Goal: Information Seeking & Learning: Learn about a topic

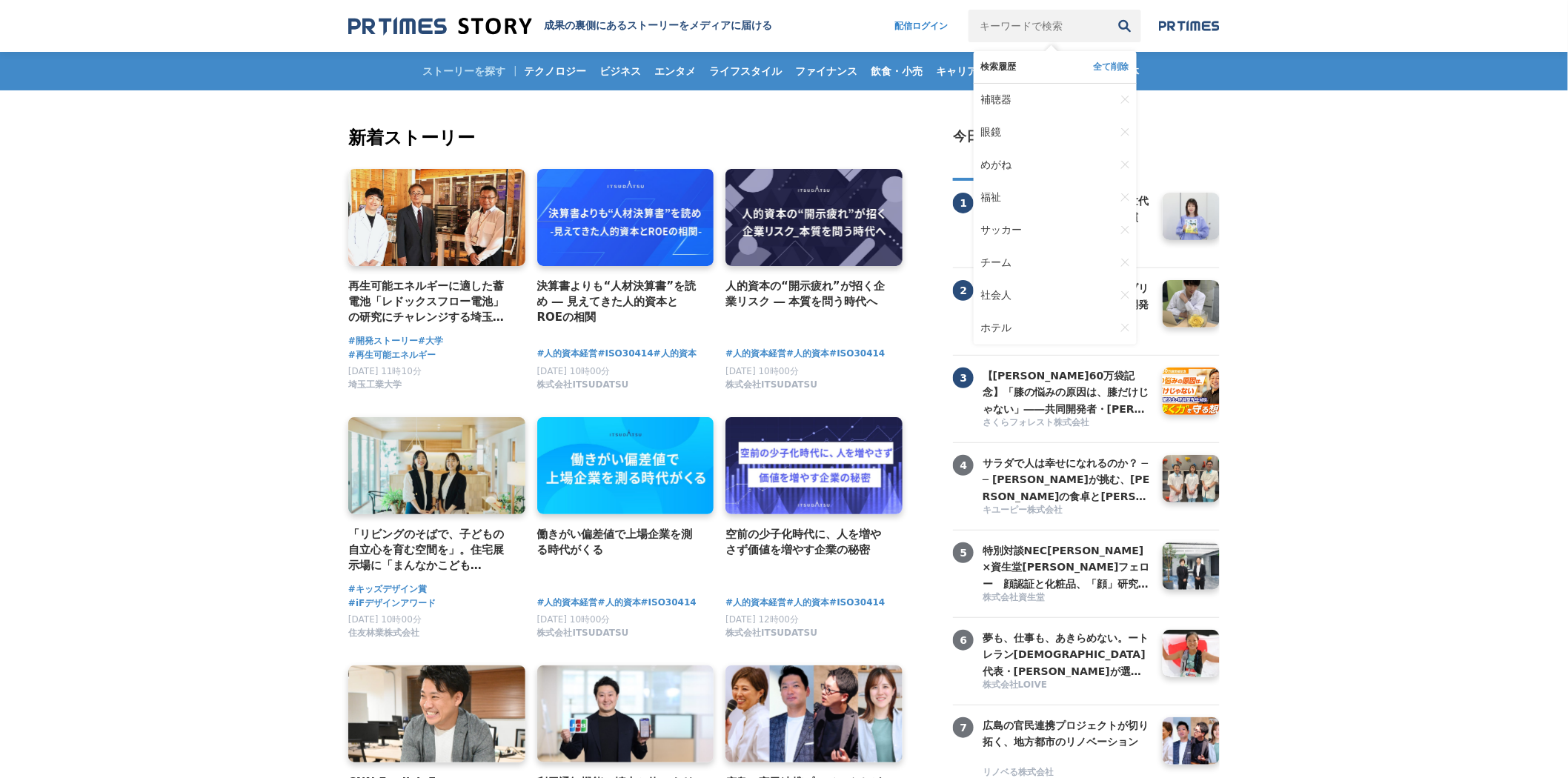
click at [1028, 34] on input "キーワードで検索" at bounding box center [1038, 26] width 140 height 33
type input "工房"
click at [1108, 10] on button "検索" at bounding box center [1125, 26] width 33 height 33
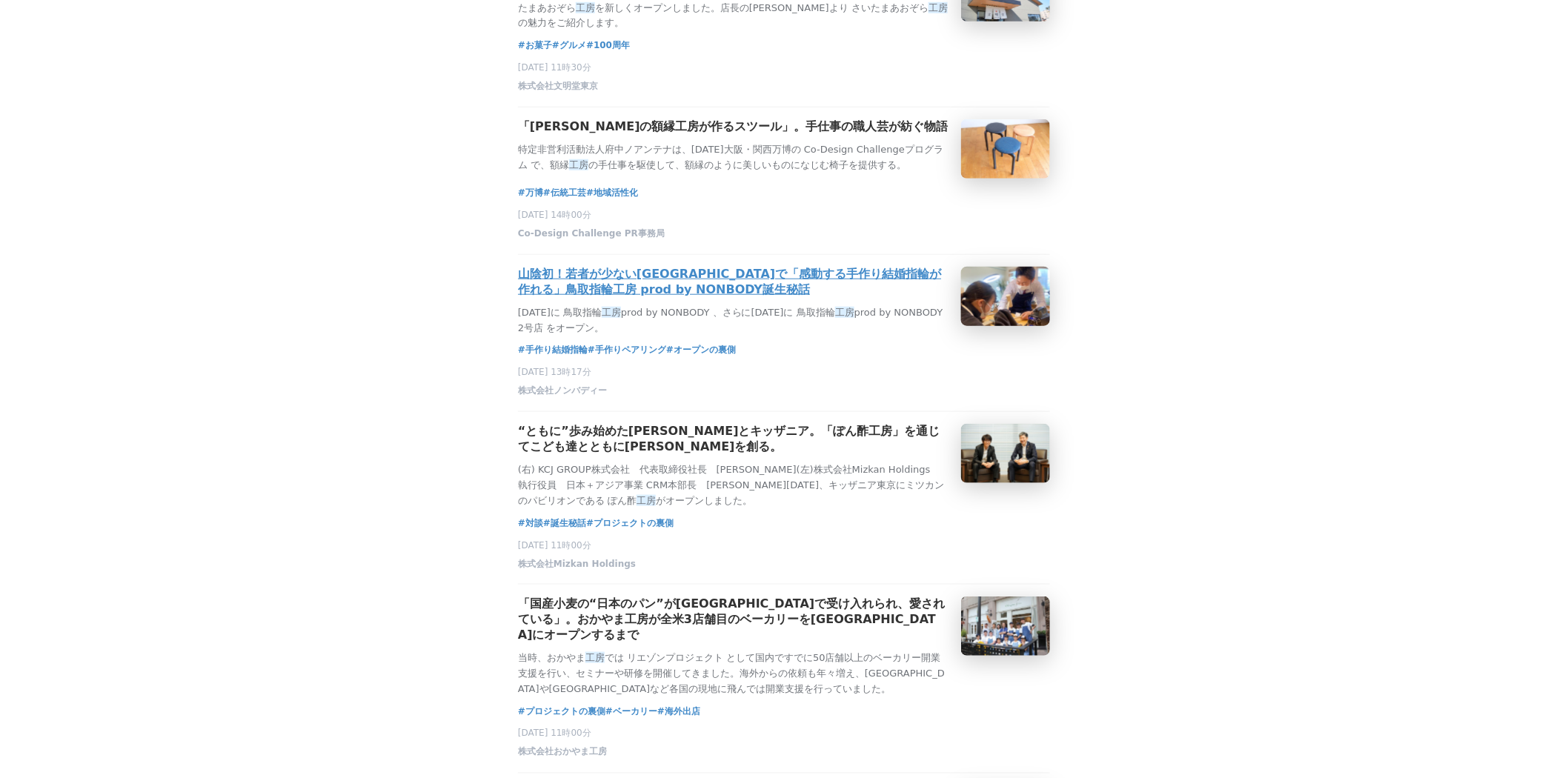
scroll to position [411, 0]
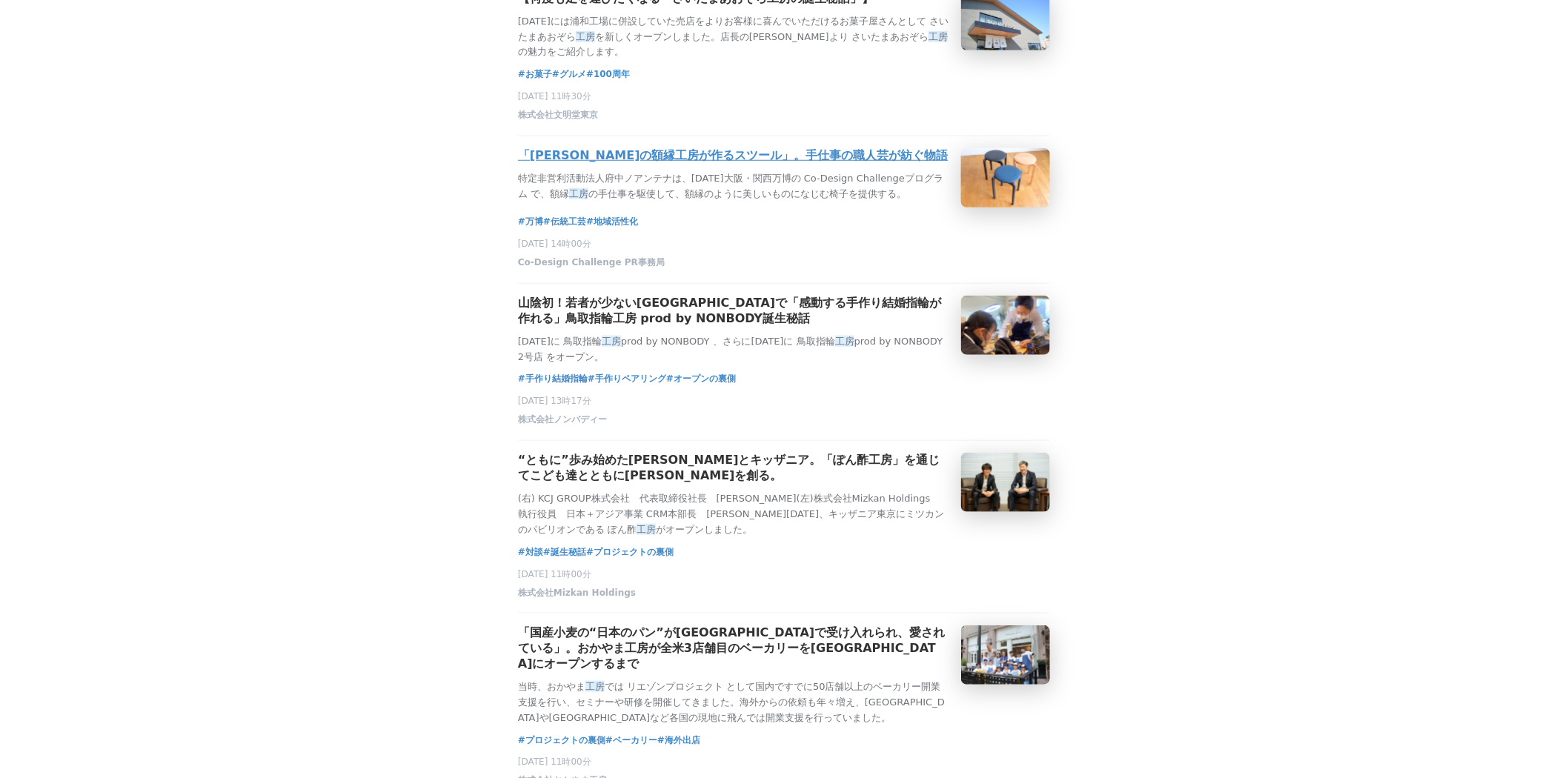
click at [738, 190] on p "特定非営利活動法人府中ノアンテナは、2025年大阪・関西万博の Co-Design Challengeプログラム で、額縁 工房 の手仕事を駆使して、額縁のよ…" at bounding box center [733, 187] width 431 height 31
